Goal: Navigation & Orientation: Find specific page/section

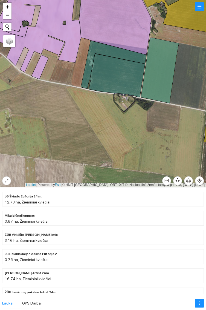
click at [120, 68] on icon at bounding box center [117, 76] width 56 height 44
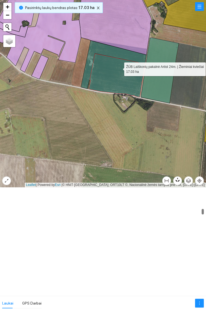
scroll to position [1130, 0]
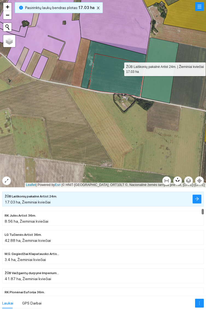
click at [116, 54] on icon at bounding box center [114, 65] width 66 height 48
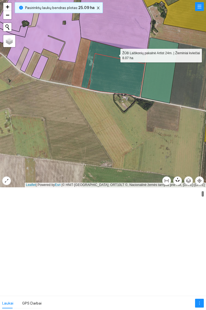
scroll to position [96, 0]
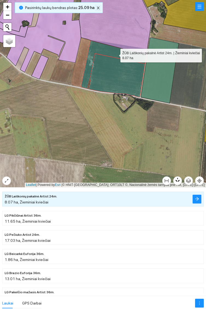
click at [97, 8] on icon "close" at bounding box center [98, 8] width 3 height 3
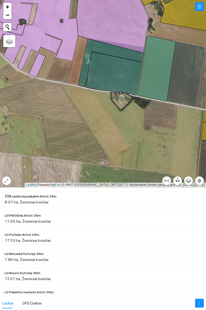
click at [118, 70] on icon at bounding box center [114, 74] width 56 height 44
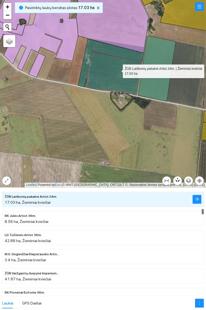
click at [106, 49] on icon at bounding box center [111, 63] width 66 height 48
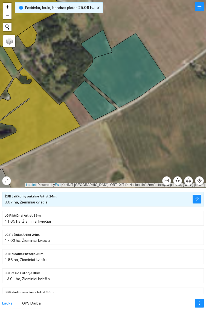
click at [131, 74] on icon at bounding box center [124, 70] width 83 height 74
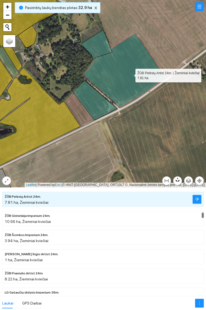
click at [100, 44] on icon at bounding box center [96, 45] width 31 height 30
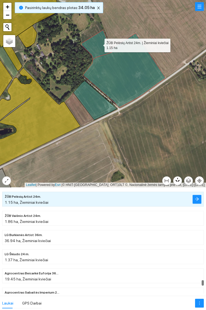
click at [101, 101] on icon at bounding box center [94, 100] width 43 height 39
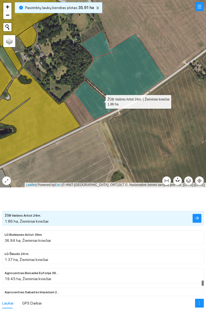
scroll to position [5245, 0]
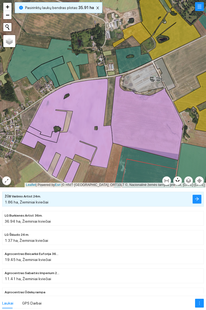
click at [100, 71] on icon at bounding box center [102, 71] width 10 height 12
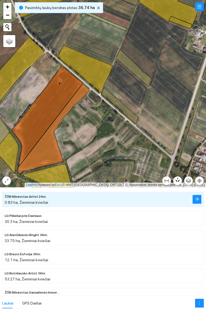
click at [137, 70] on icon at bounding box center [134, 68] width 36 height 37
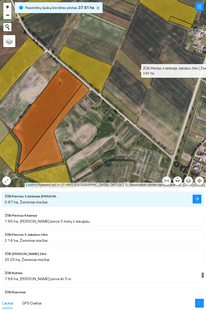
click at [134, 115] on icon at bounding box center [120, 105] width 37 height 37
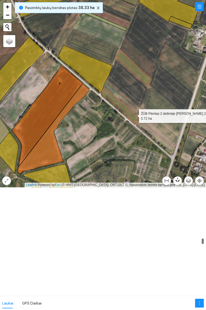
scroll to position [2834, 0]
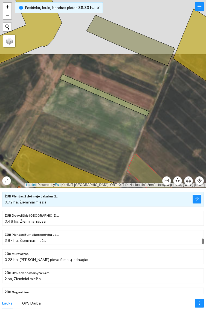
click at [116, 101] on icon at bounding box center [105, 95] width 90 height 42
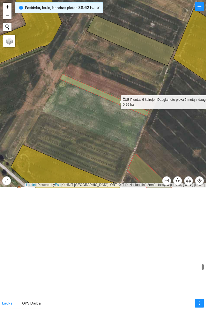
scroll to position [4308, 0]
